Goal: Information Seeking & Learning: Learn about a topic

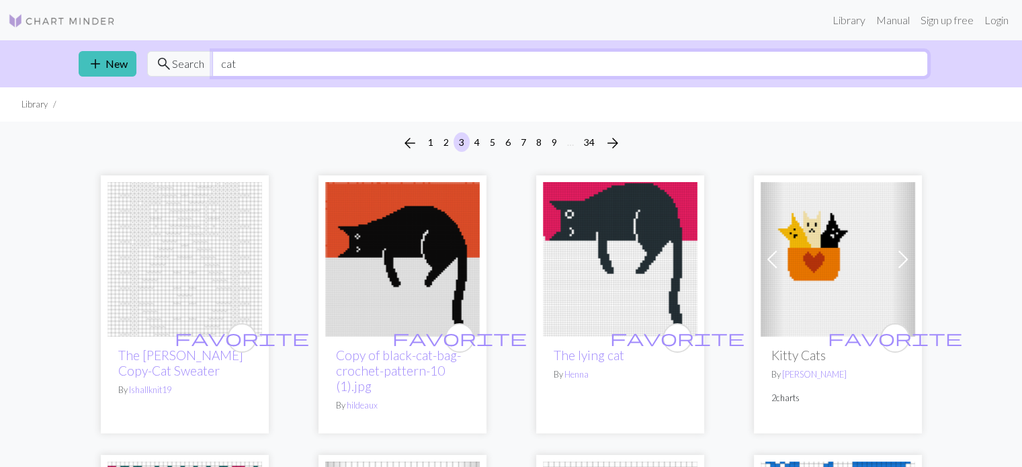
click at [283, 60] on input "cat" at bounding box center [569, 64] width 715 height 26
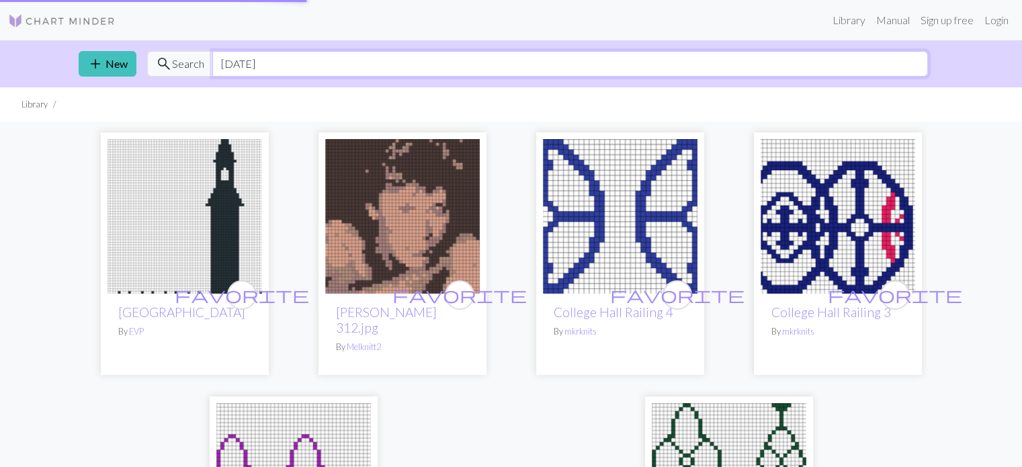
type input "[DATE]"
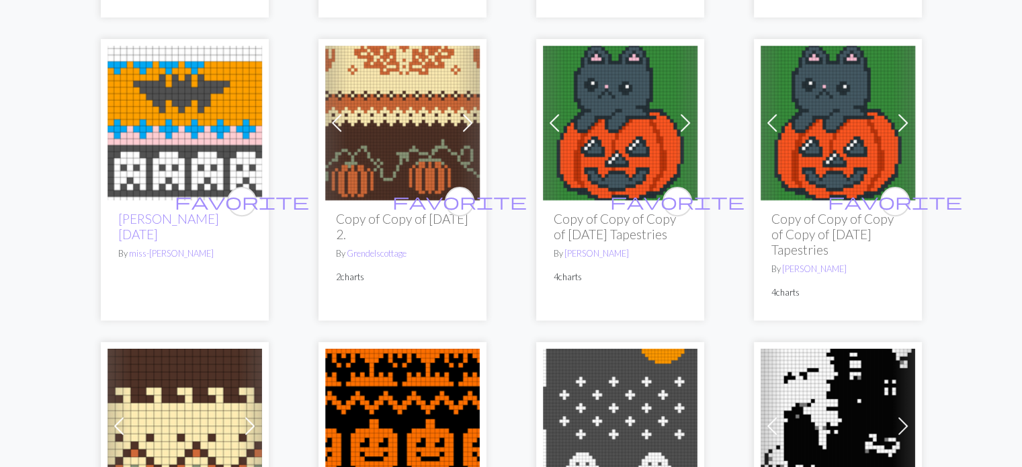
scroll to position [598, 0]
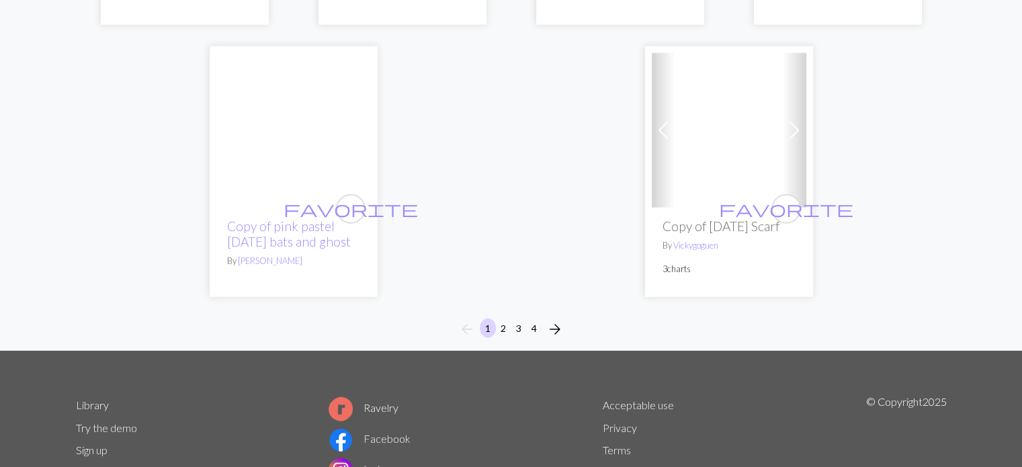
scroll to position [3600, 0]
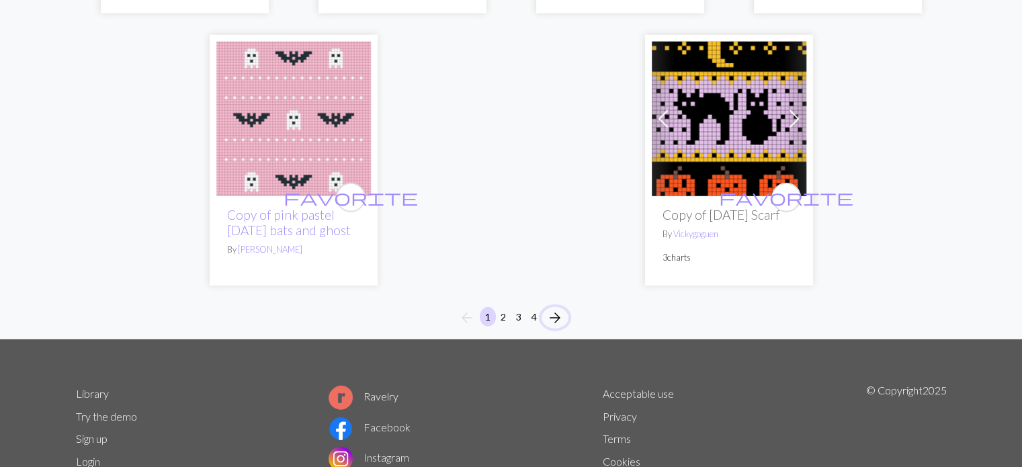
click at [557, 327] on span "arrow_forward" at bounding box center [555, 317] width 16 height 19
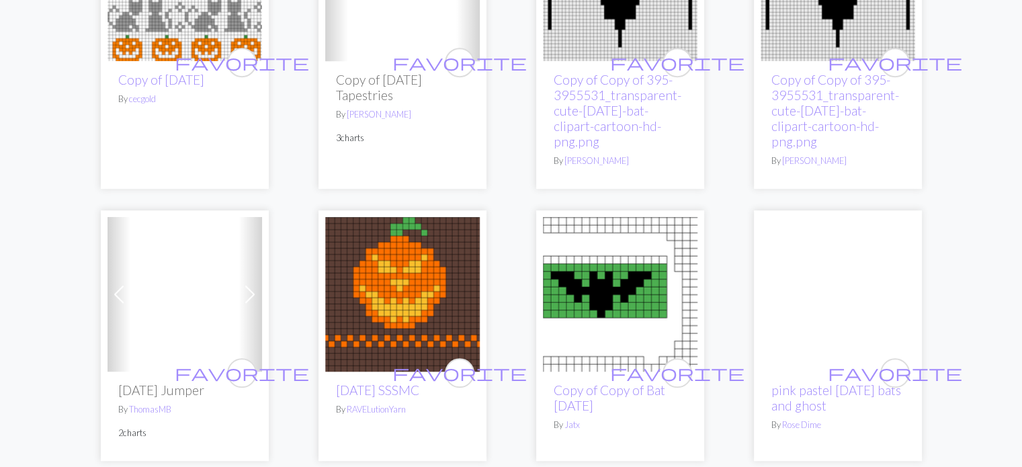
scroll to position [860, 0]
